Goal: Task Accomplishment & Management: Manage account settings

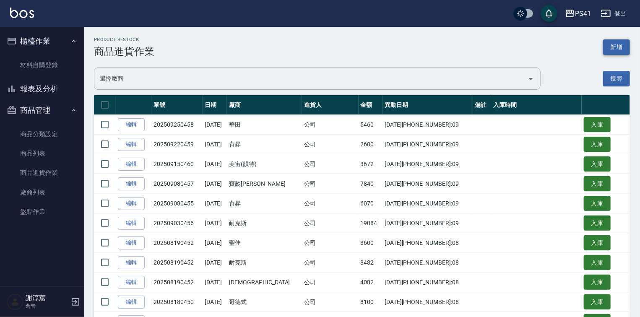
click at [606, 49] on button "新增" at bounding box center [616, 47] width 27 height 16
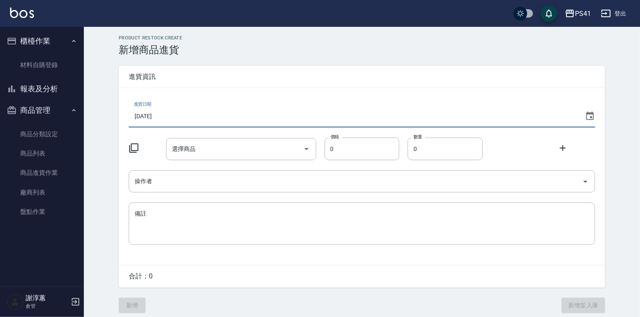
click at [179, 120] on input "[DATE]" at bounding box center [355, 116] width 453 height 23
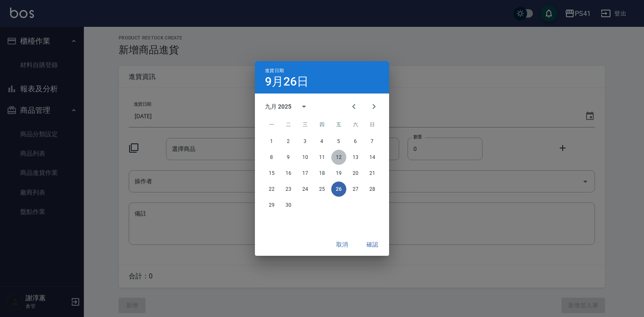
click at [339, 158] on button "12" at bounding box center [338, 157] width 15 height 15
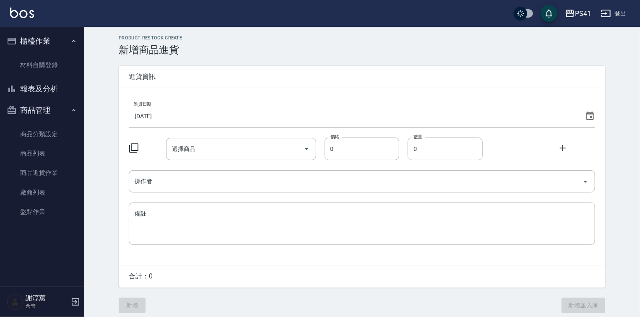
click at [134, 148] on icon at bounding box center [134, 148] width 10 height 10
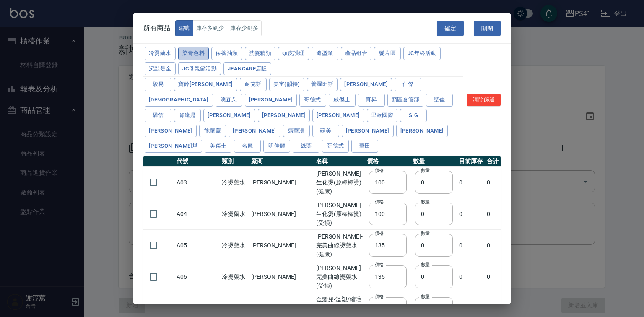
click at [201, 57] on button "染膏色料" at bounding box center [193, 53] width 31 height 13
type input "390"
type input "580"
type input "105"
type input "406"
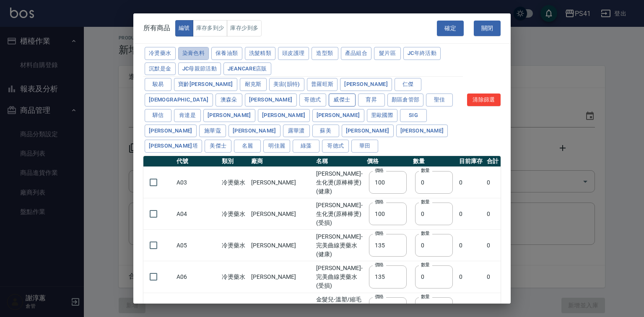
type input "105"
type input "450"
type input "102"
type input "137"
type input "110"
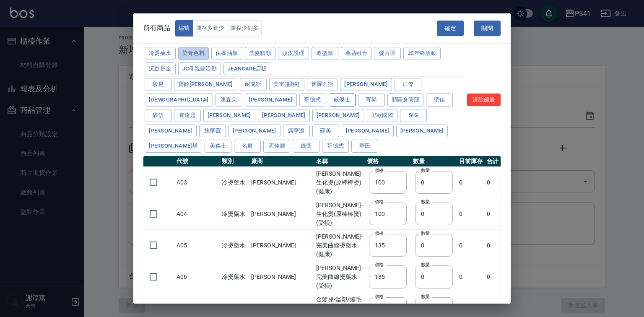
type input "110"
type input "133"
type input "186"
type input "133"
type input "450"
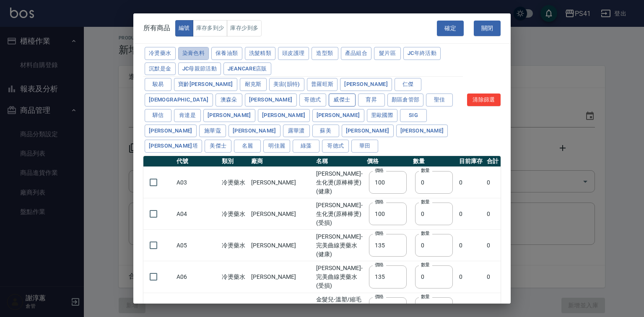
type input "350"
type input "112"
type input "1060"
type input "200"
type input "350"
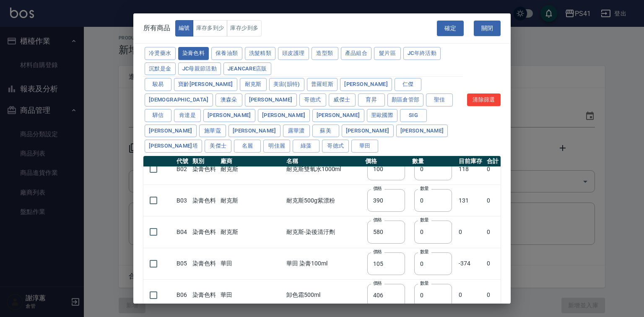
scroll to position [34, 0]
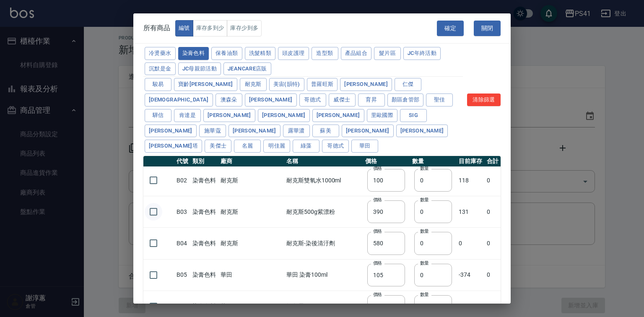
click at [161, 211] on input "checkbox" at bounding box center [154, 212] width 18 height 18
checkbox input "true"
drag, startPoint x: 422, startPoint y: 219, endPoint x: 389, endPoint y: 219, distance: 33.5
click at [389, 219] on tr "B03 染膏色料 耐克斯 耐克斯500g紫漂粉 價格 390 價格 數量 0 數量 131 0" at bounding box center [321, 211] width 357 height 31
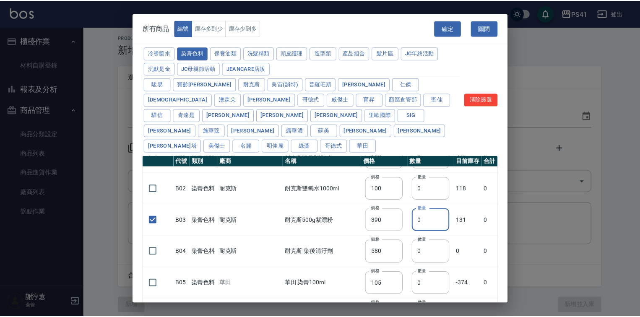
scroll to position [0, 0]
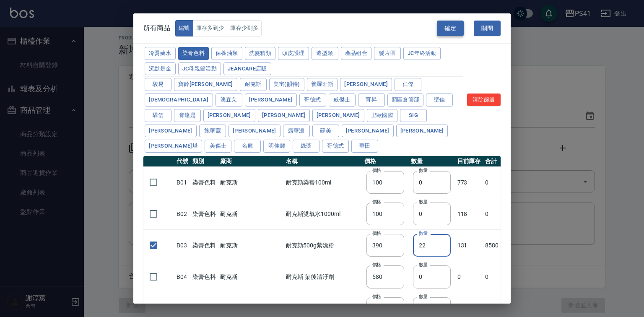
type input "22"
click at [442, 30] on button "確定" at bounding box center [450, 29] width 27 height 16
type input "B03 耐克斯500g紫漂粉"
type input "390"
type input "22"
